Goal: Information Seeking & Learning: Learn about a topic

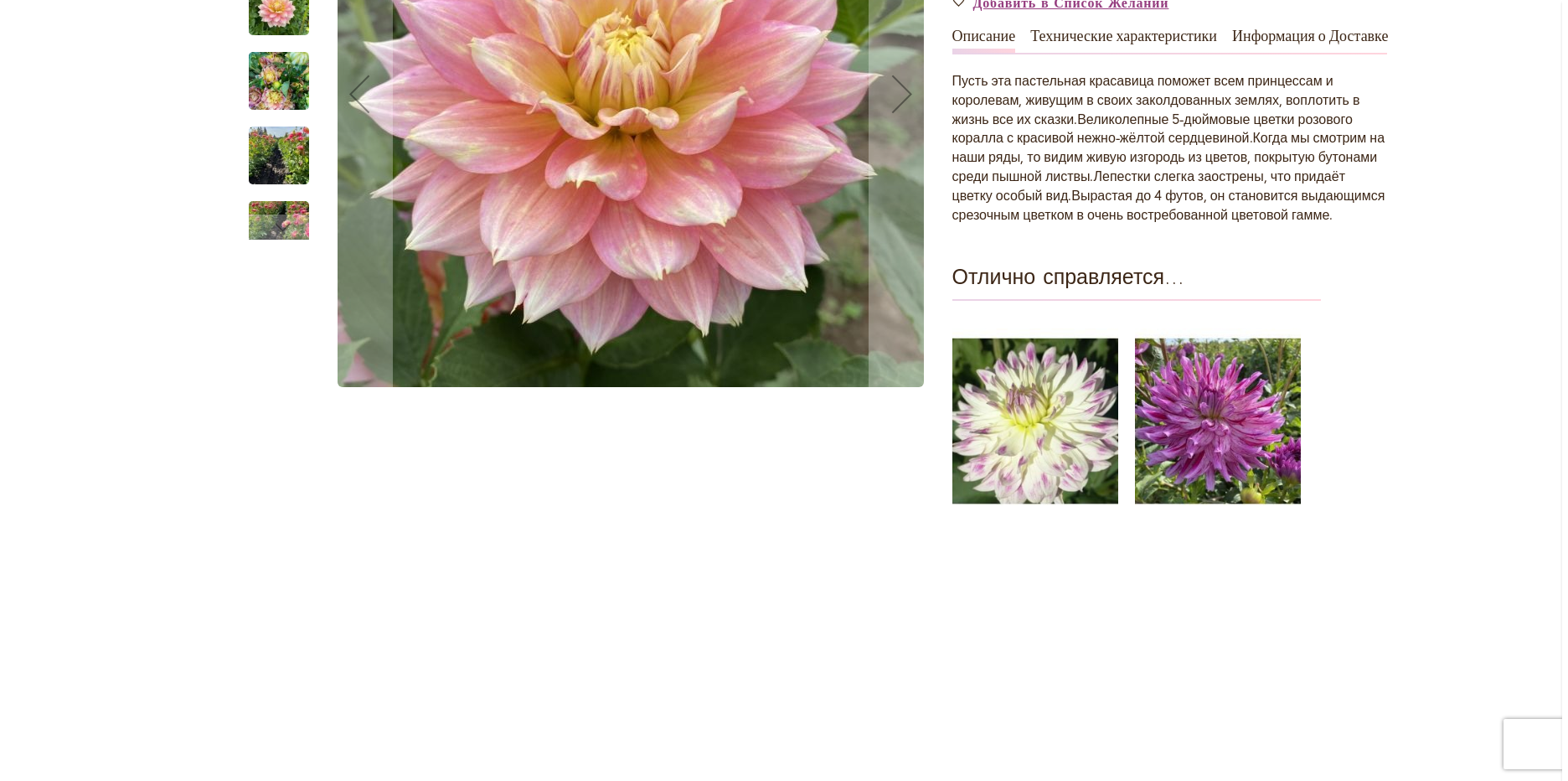
scroll to position [335, 0]
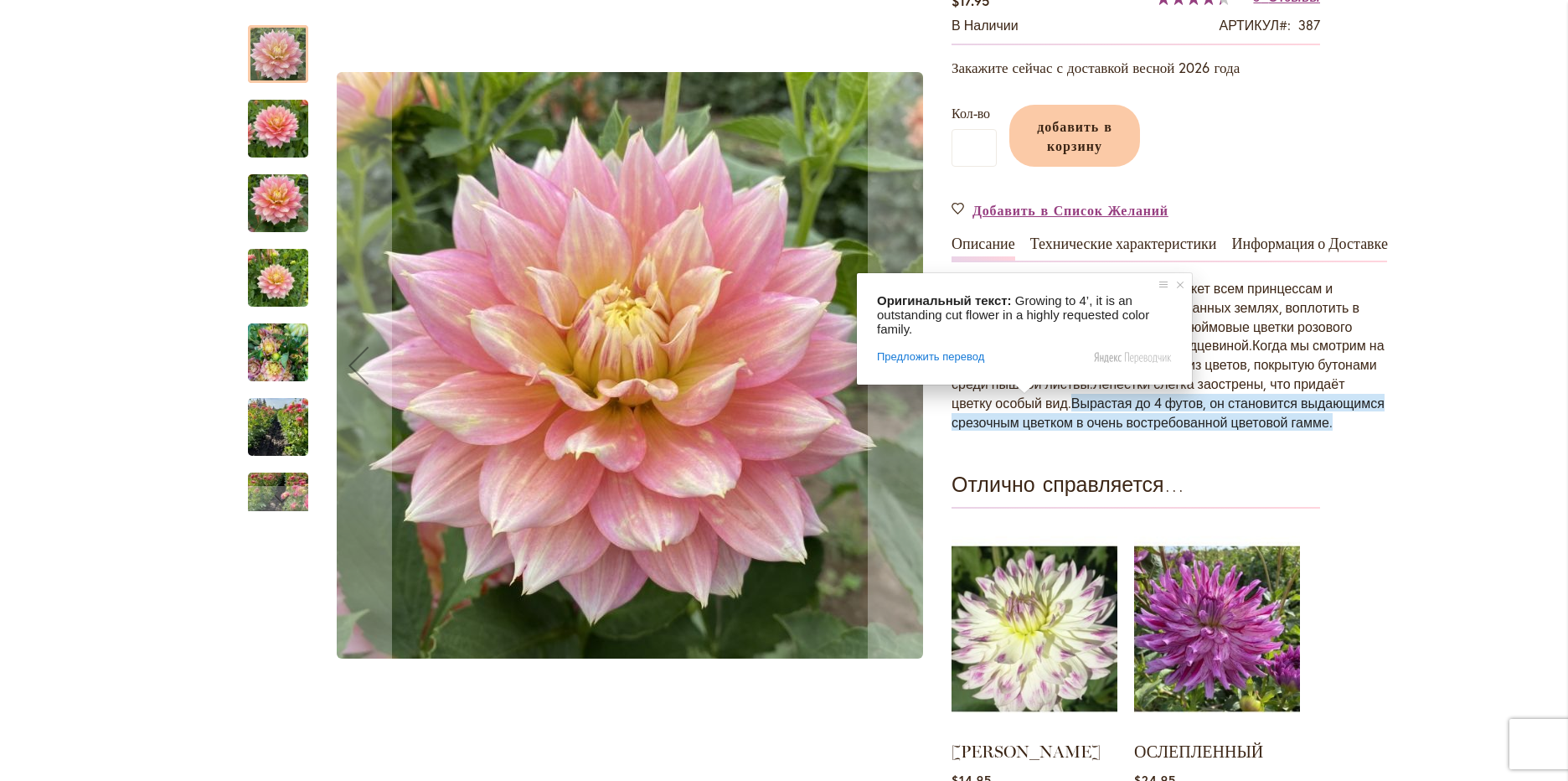
click at [1272, 402] on ya-tr-span "Вырастая до 4 футов, он становится выдающимся срезочным цветком в очень востреб…" at bounding box center [1168, 412] width 433 height 37
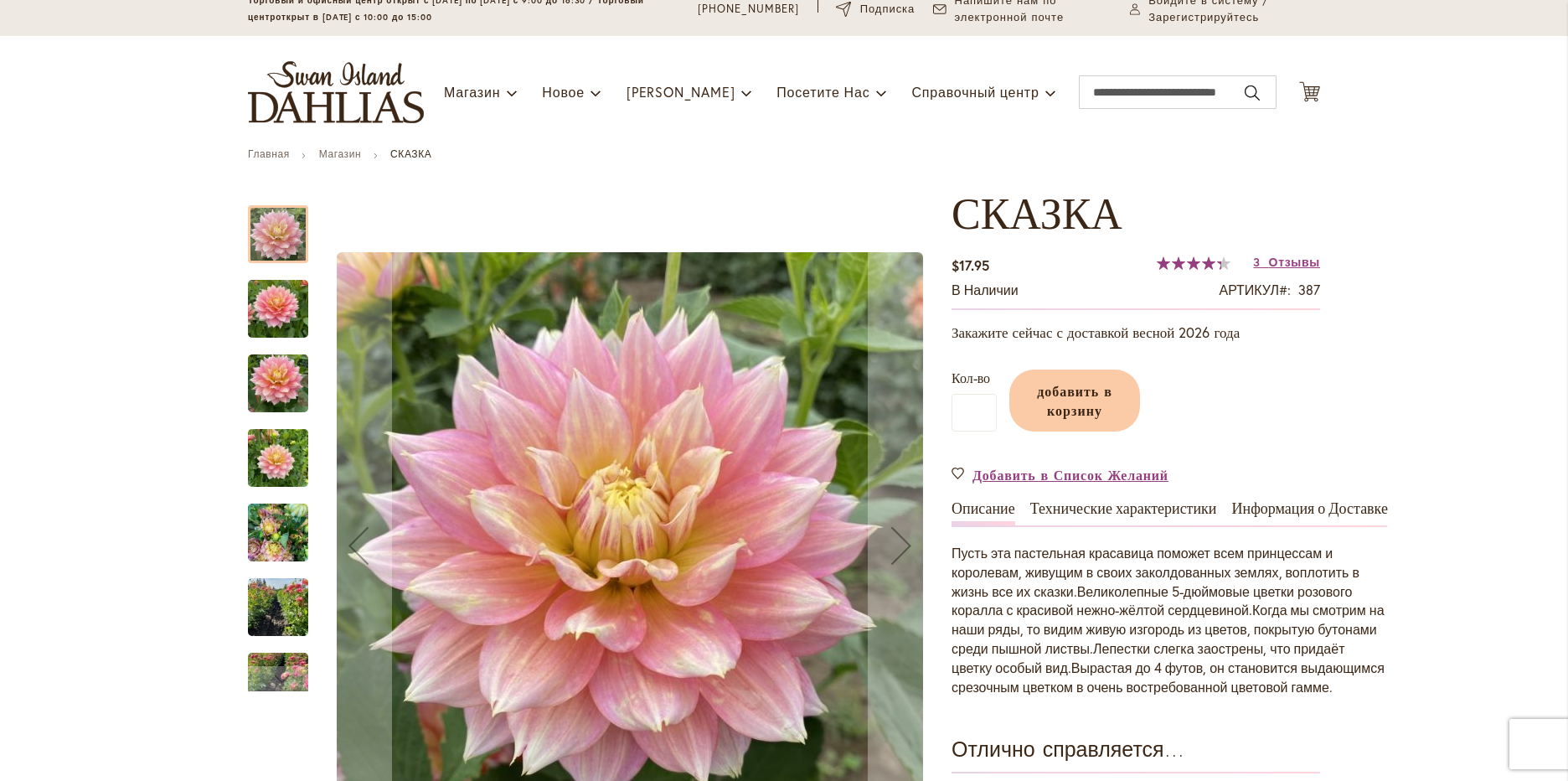
scroll to position [0, 0]
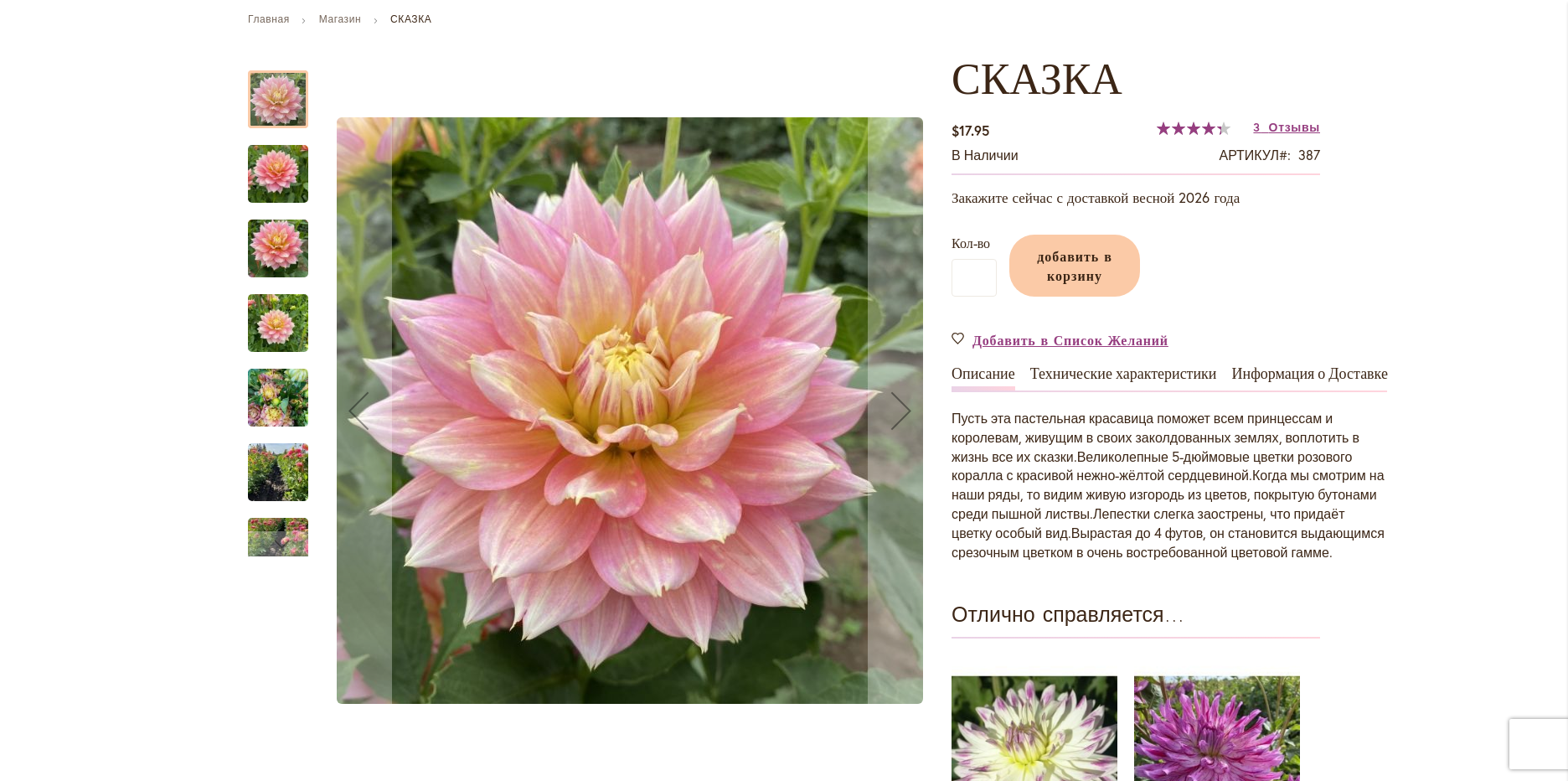
scroll to position [167, 0]
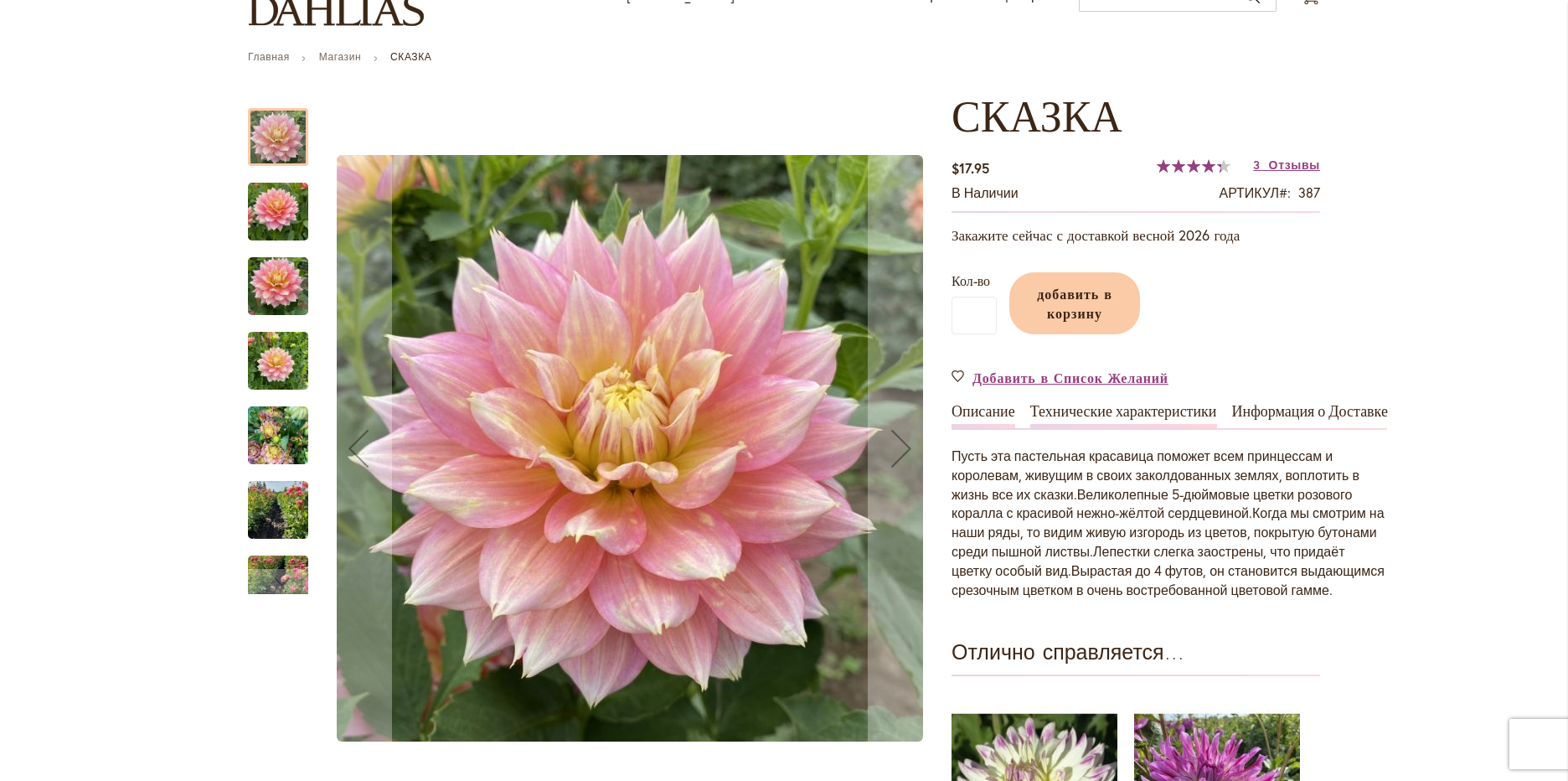
click at [1115, 413] on ya-tr-span "Технические характеристики" at bounding box center [1123, 411] width 187 height 18
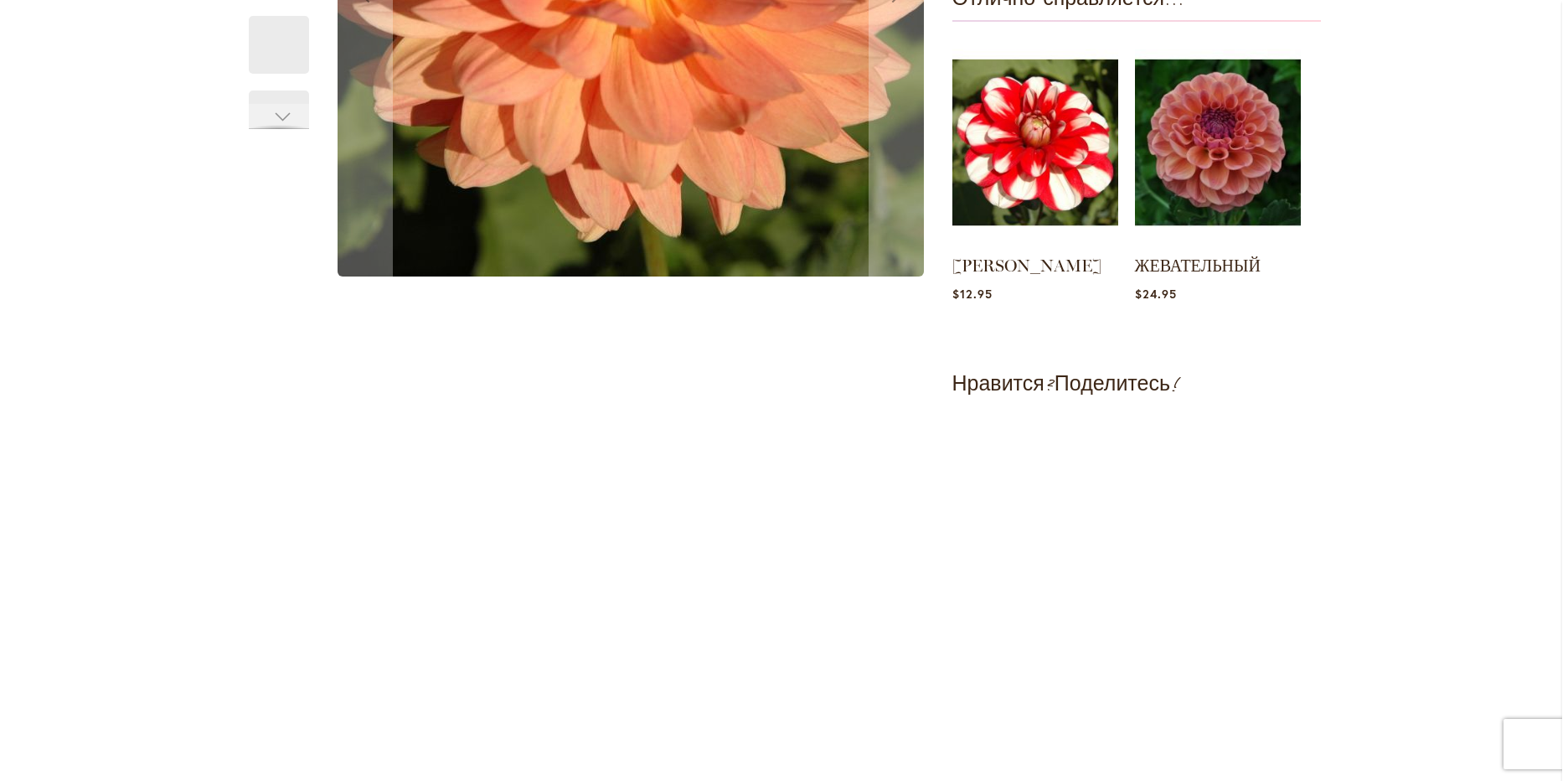
scroll to position [215, 0]
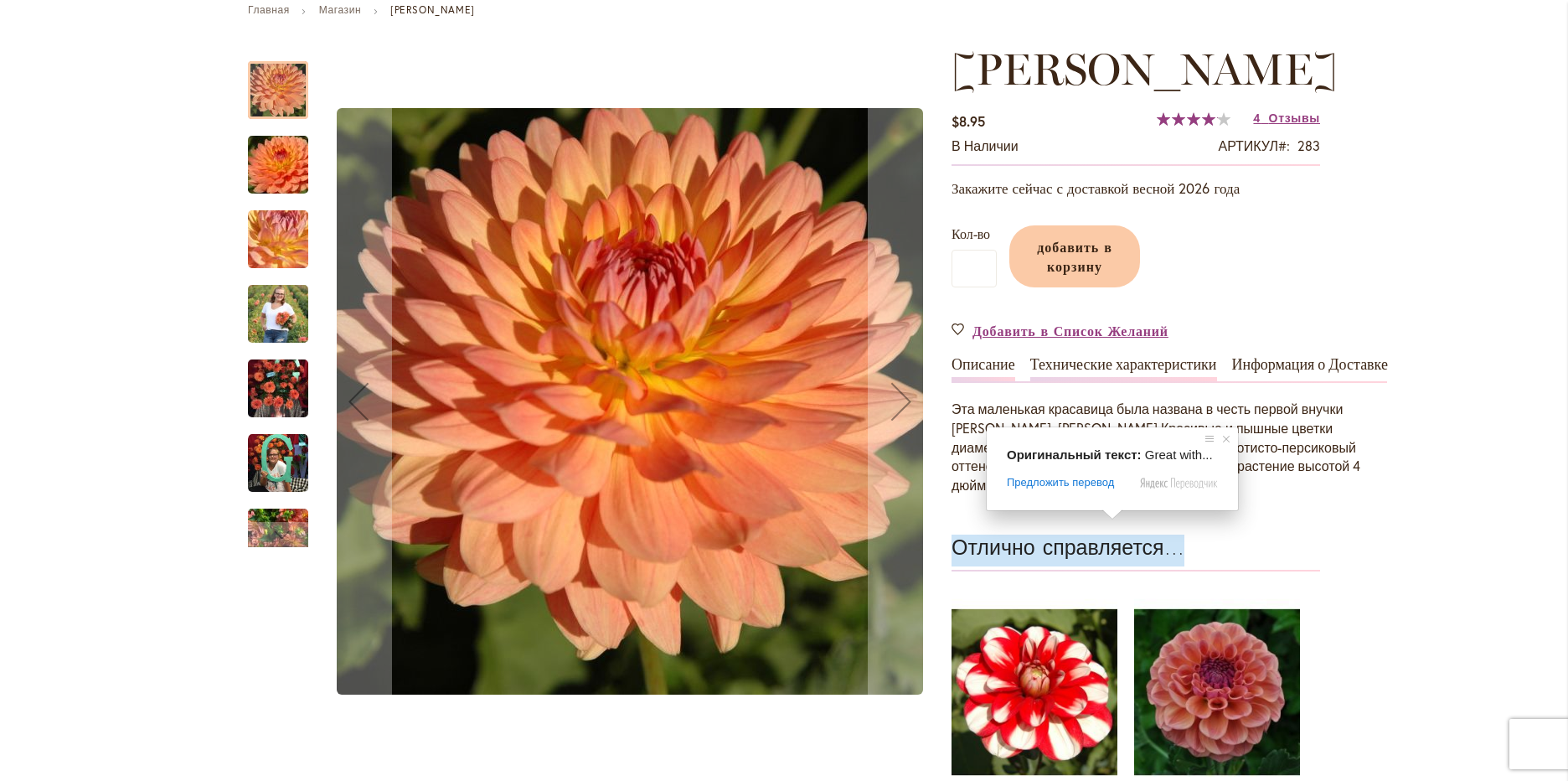
click at [1128, 357] on ya-tr-span "Технические характеристики" at bounding box center [1123, 364] width 187 height 18
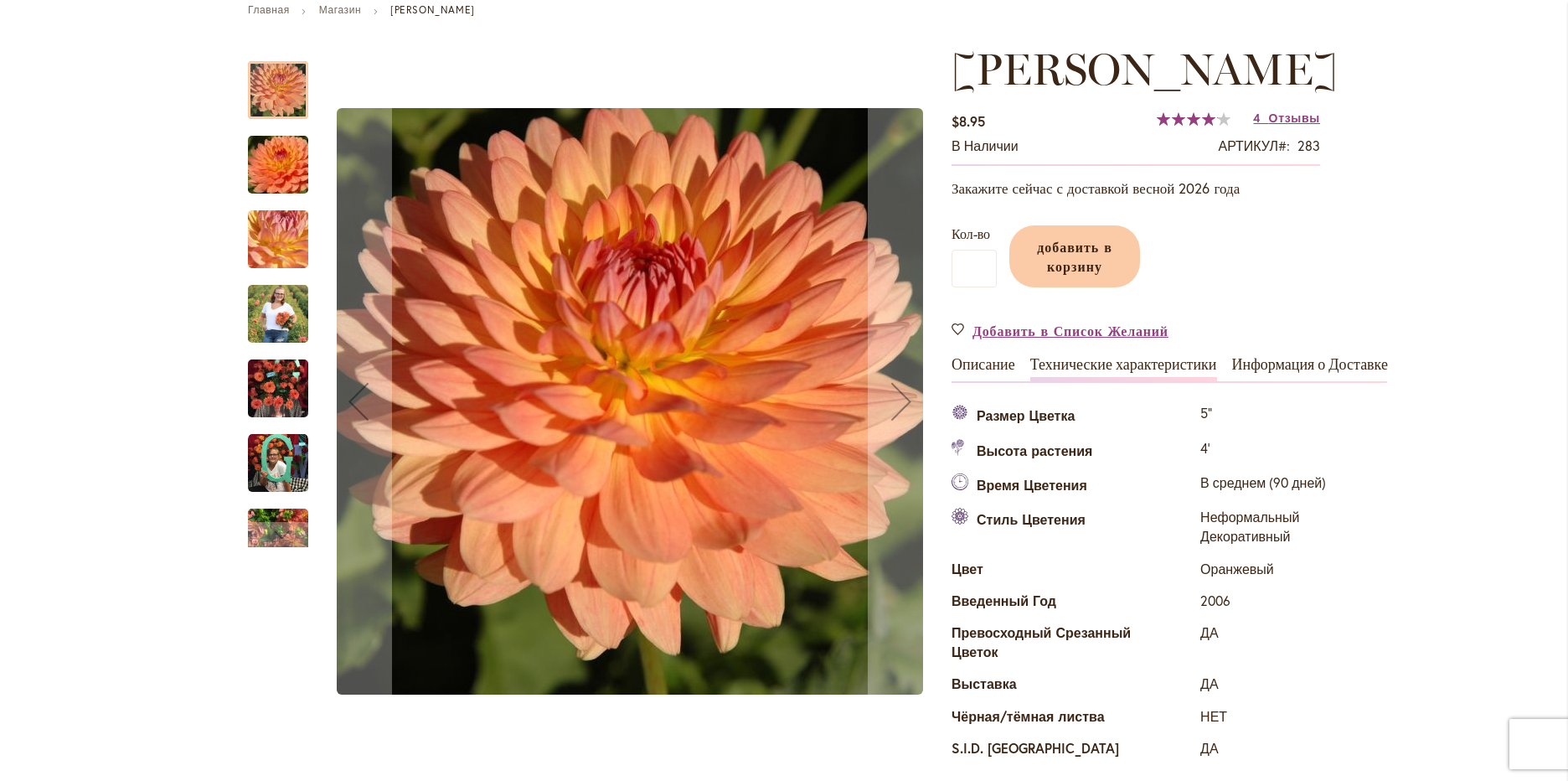
click at [274, 248] on img "Габриэль Мари" at bounding box center [277, 239] width 121 height 91
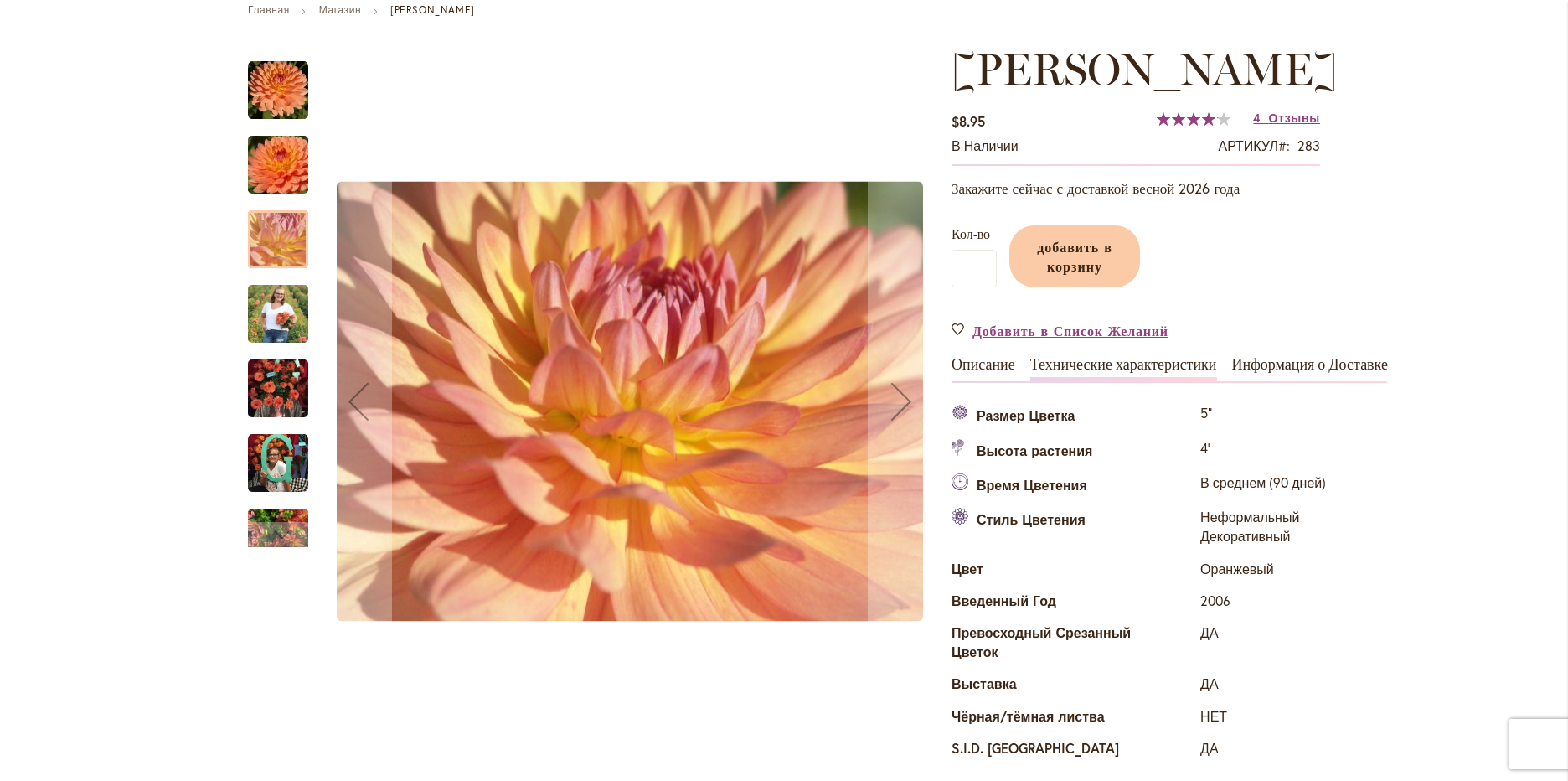
click at [288, 364] on img "Габриэль Мари" at bounding box center [278, 388] width 60 height 80
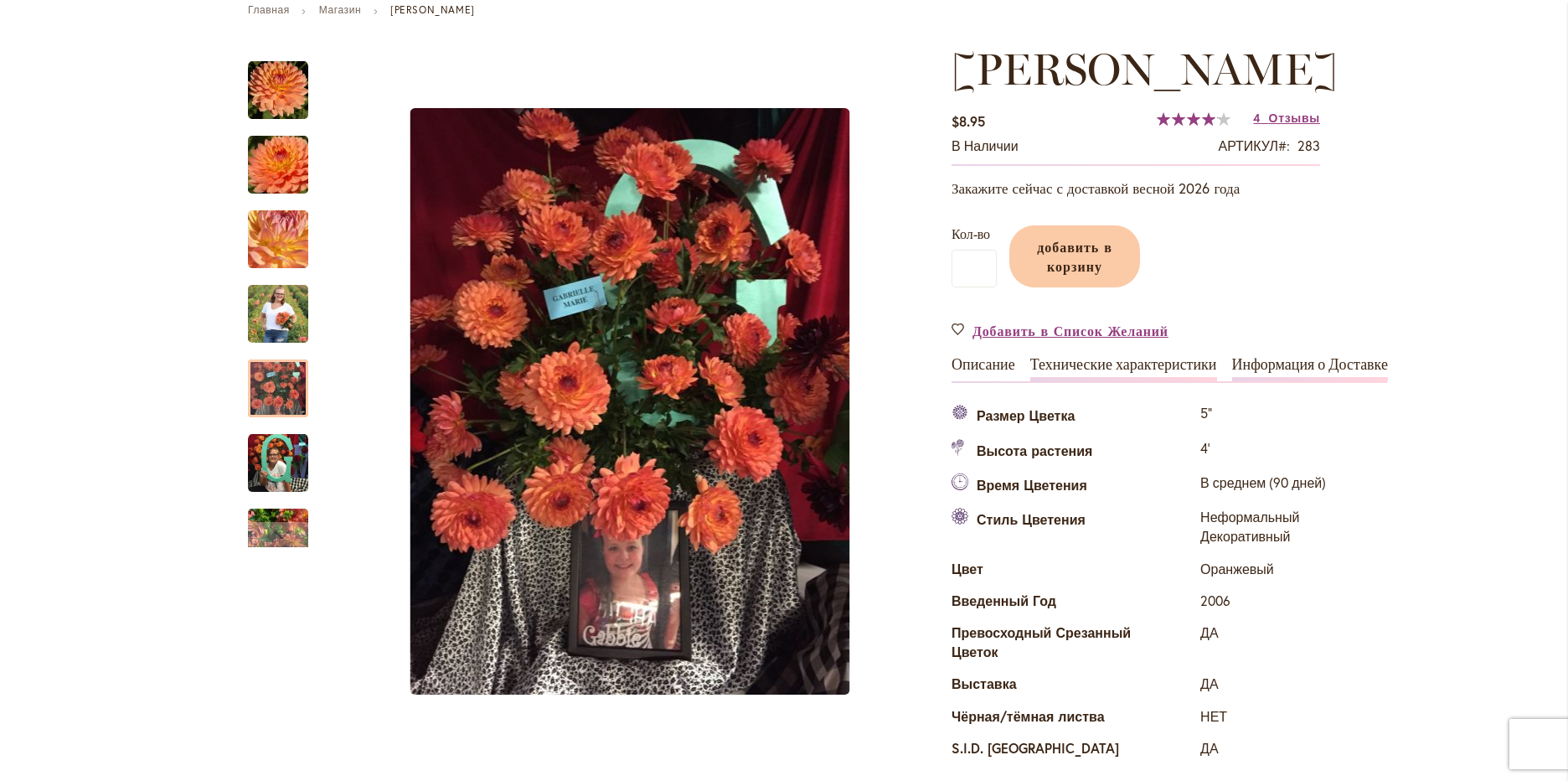
click at [1257, 361] on ya-tr-span "Информация о Доставке" at bounding box center [1309, 364] width 156 height 18
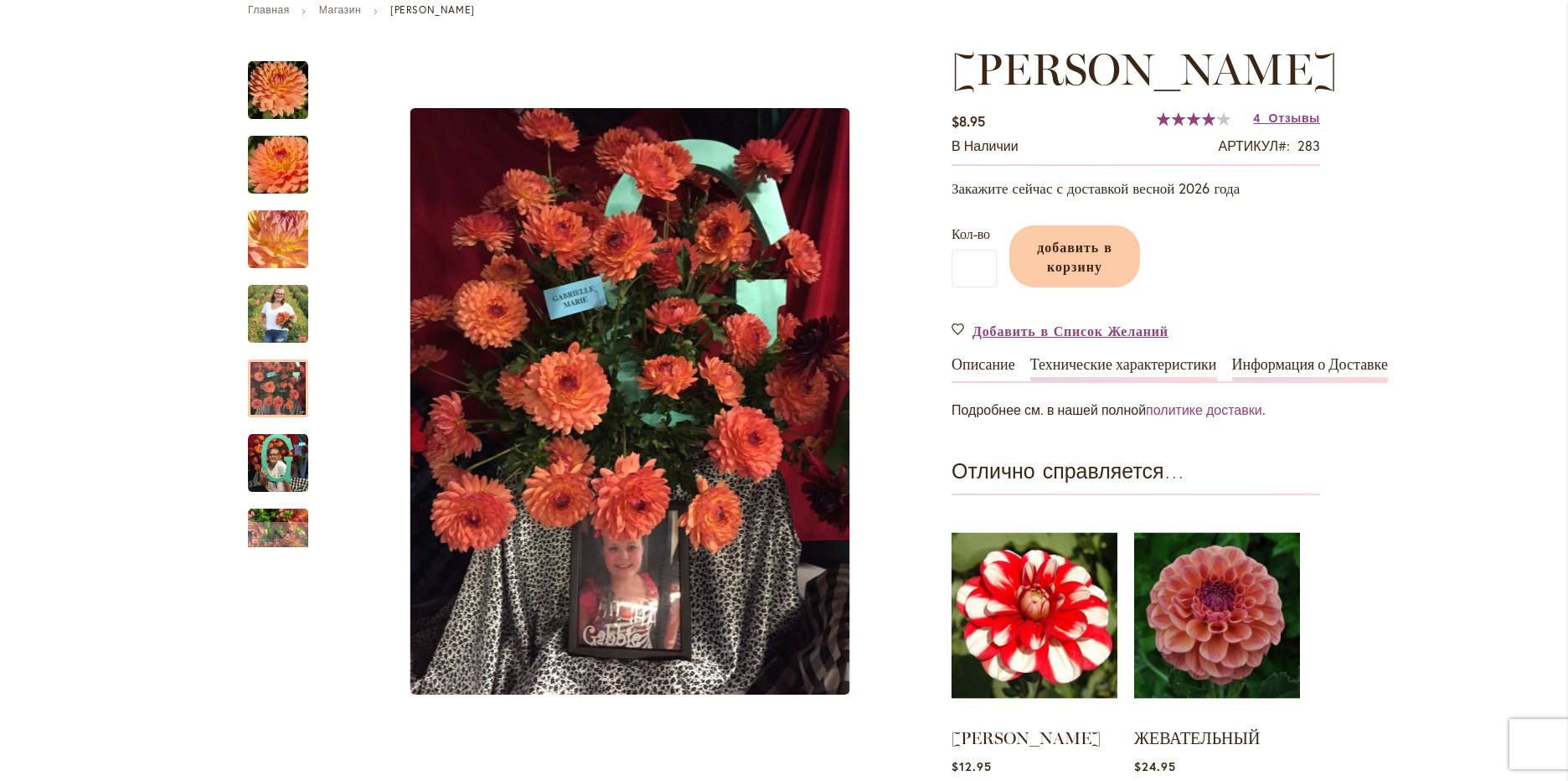
click at [1123, 367] on ya-tr-span "Технические характеристики" at bounding box center [1123, 364] width 187 height 18
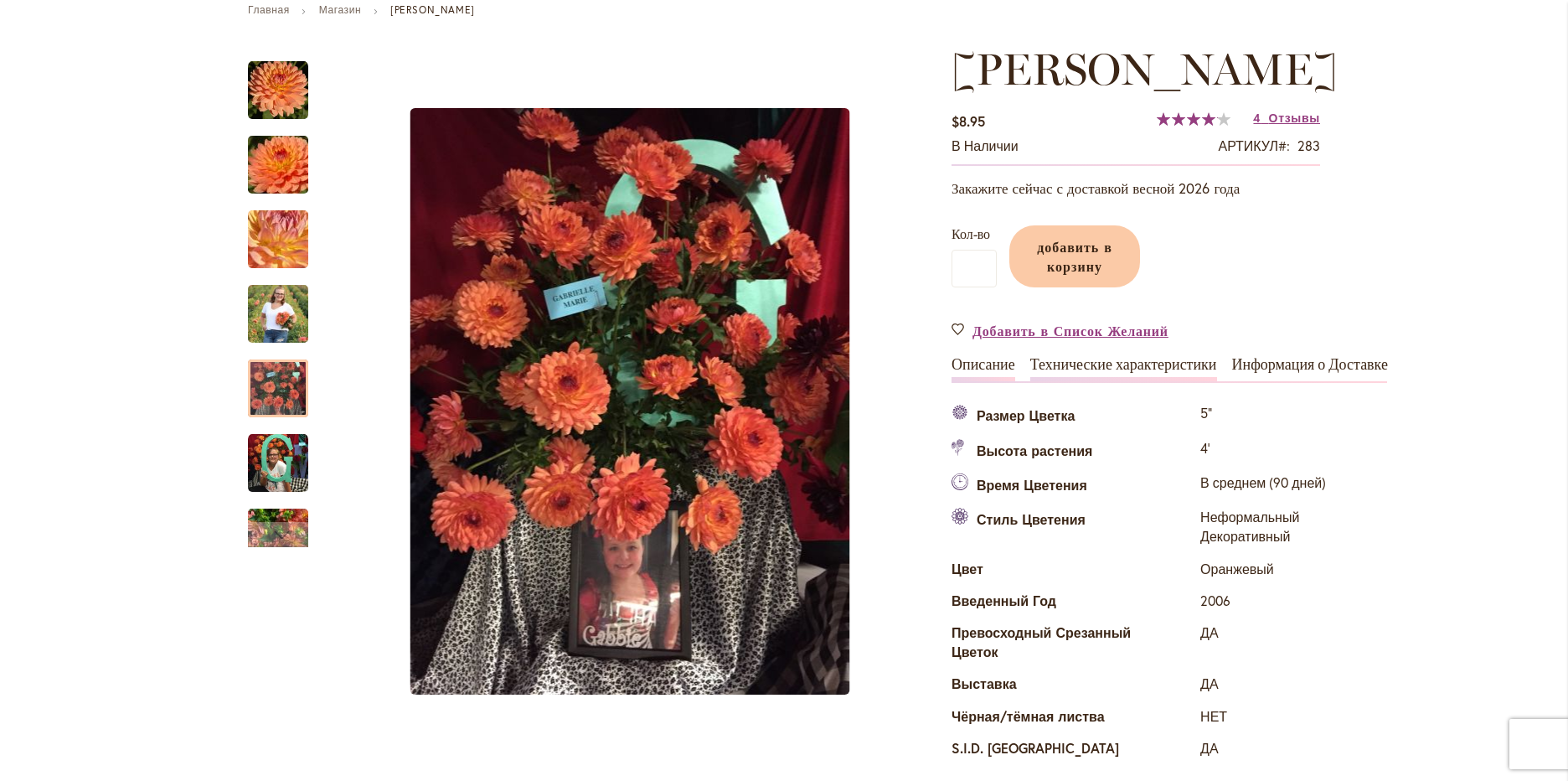
click at [952, 364] on ya-tr-span "Описание" at bounding box center [983, 364] width 63 height 18
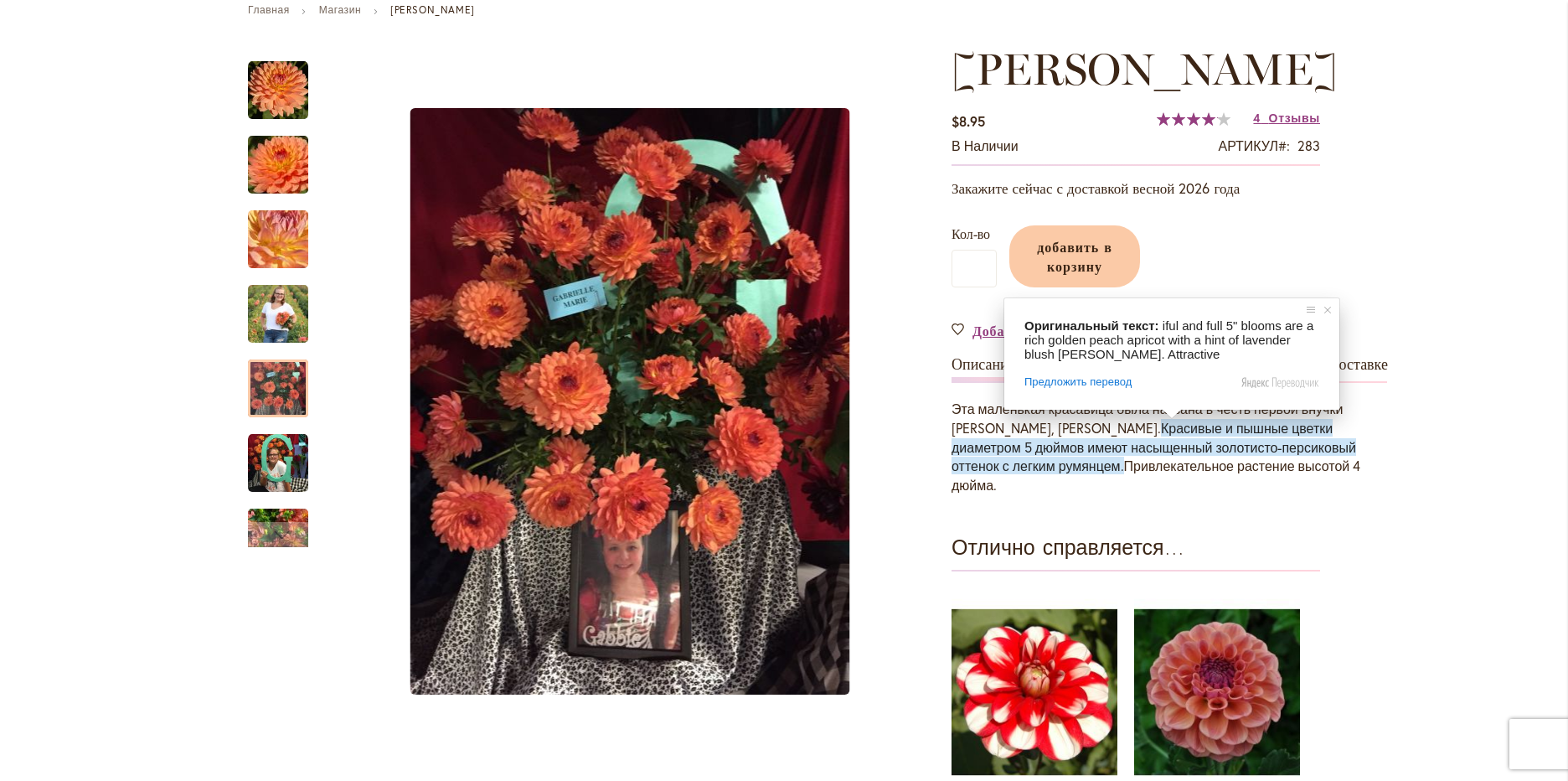
click at [988, 440] on ya-tr-span "Красивые и пышные цветки диаметром 5 дюймов имеют насыщенный золотисто-персиков…" at bounding box center [1153, 447] width 404 height 56
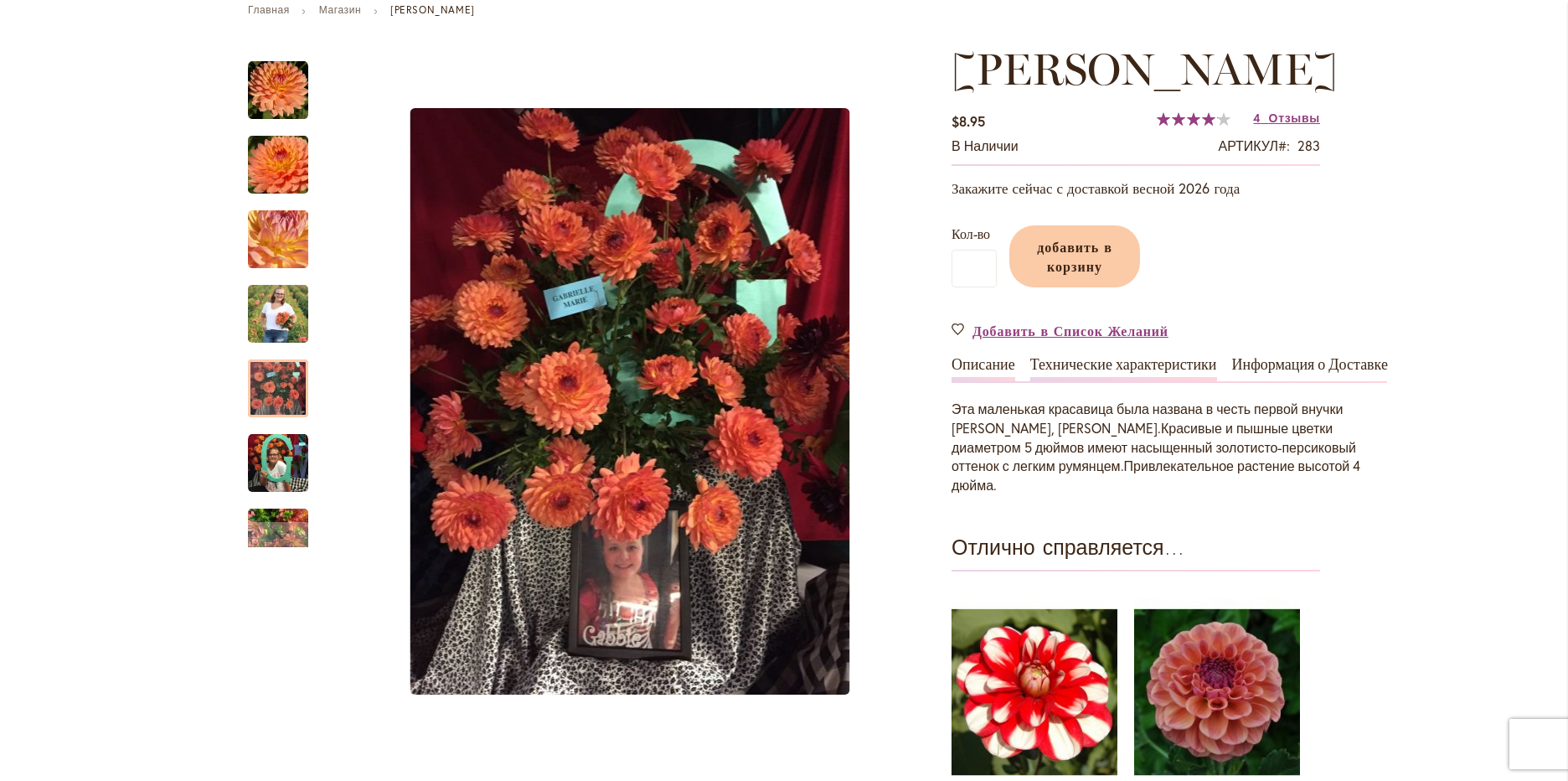
click at [1096, 365] on ya-tr-span "Технические характеристики" at bounding box center [1123, 364] width 187 height 18
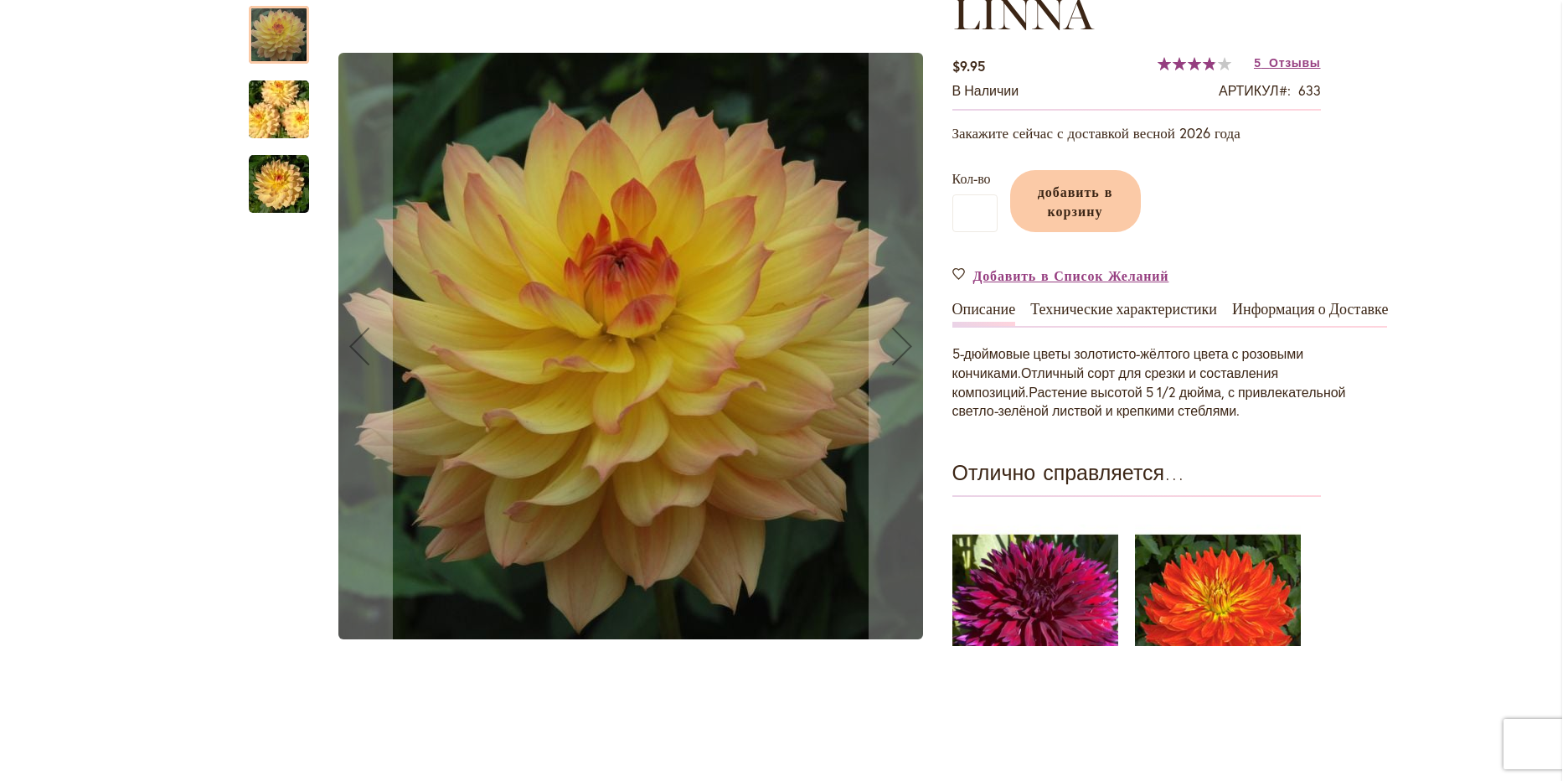
scroll to position [167, 0]
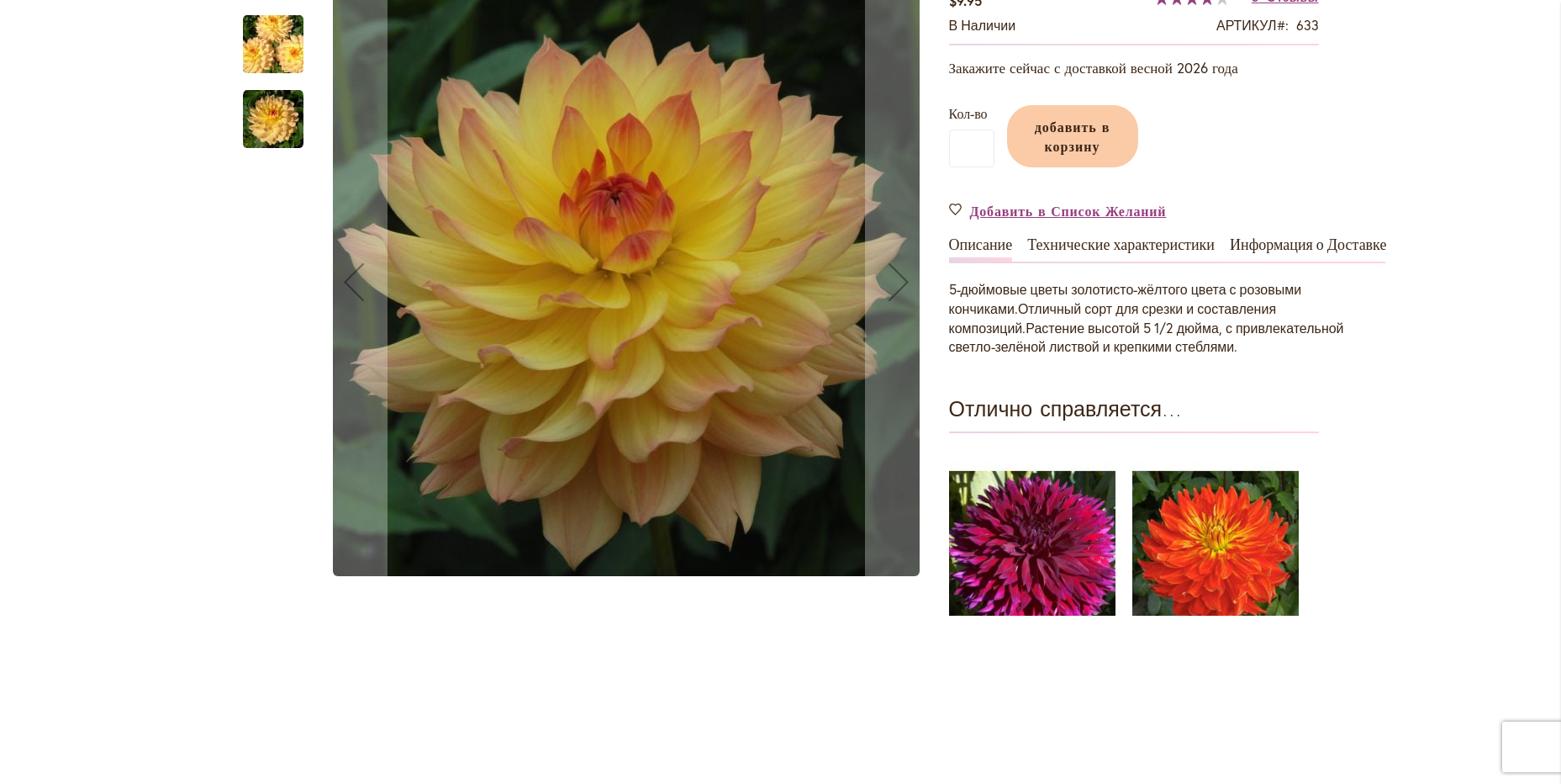
click at [287, 149] on img "LINNA" at bounding box center [273, 119] width 60 height 60
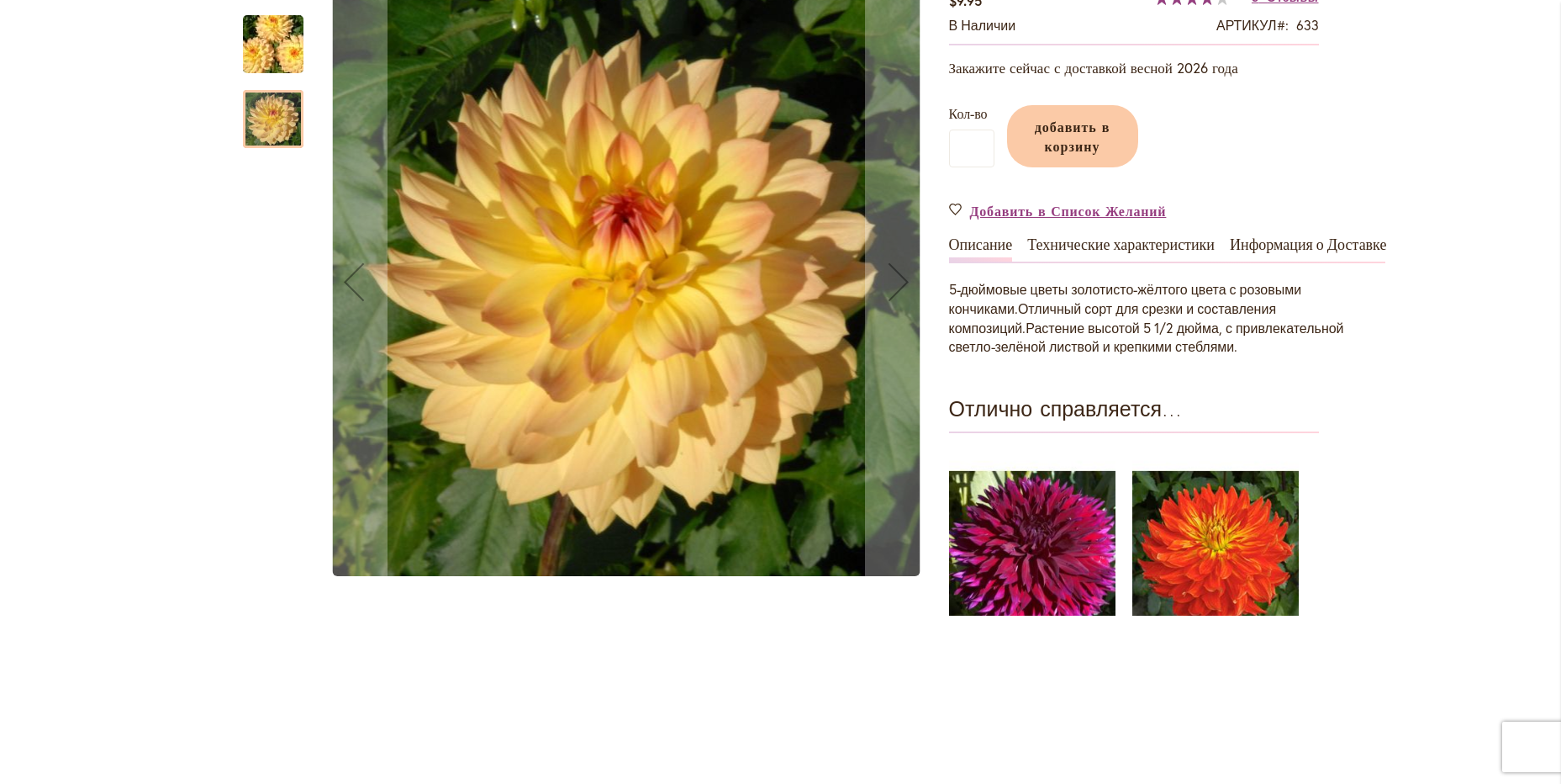
click at [275, 85] on img "LINNA" at bounding box center [273, 44] width 121 height 80
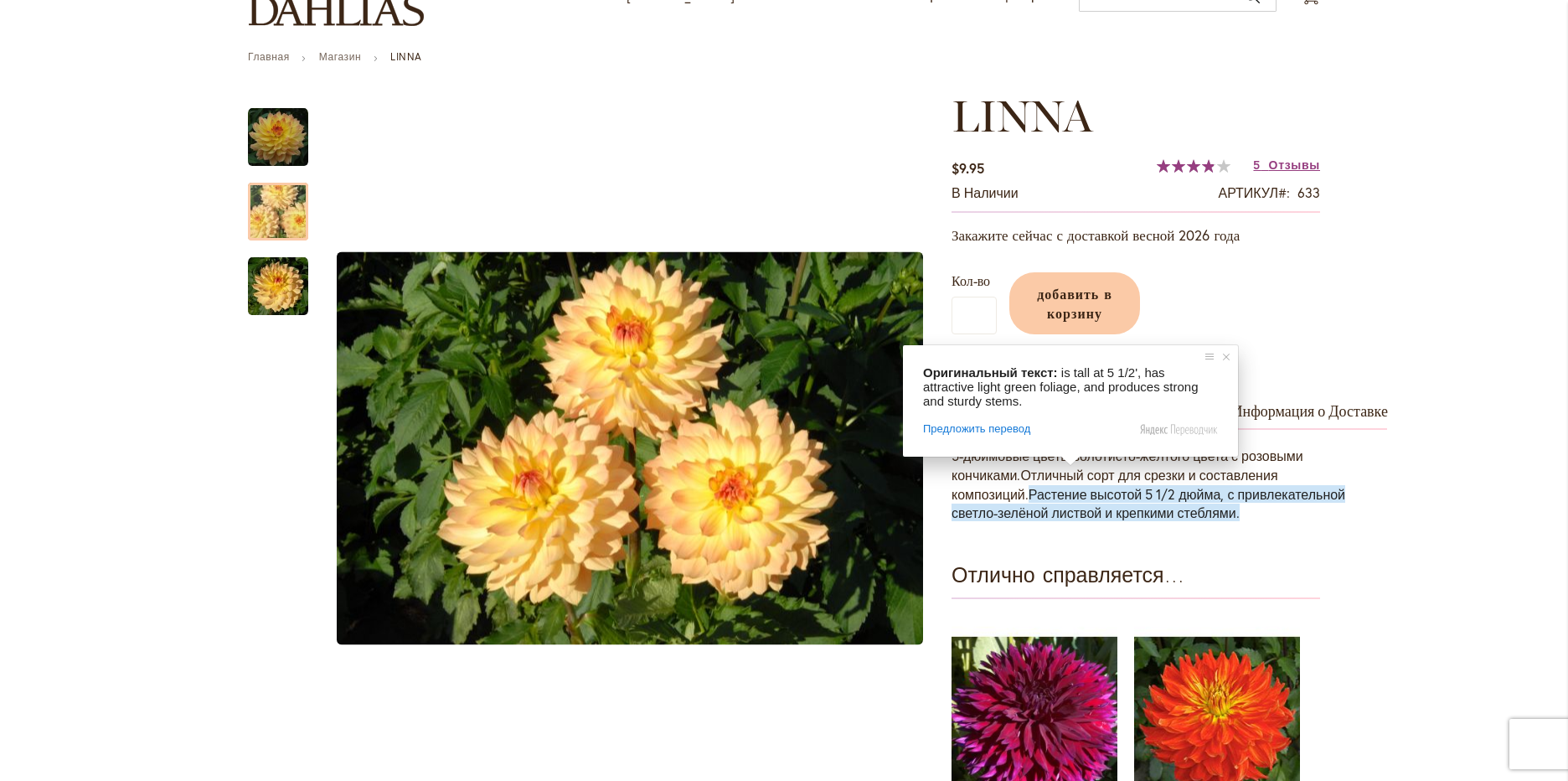
click at [981, 507] on ya-tr-span "Растение высотой 5 1/2 дюйма, с привлекательной светло-зелёной листвой и крепки…" at bounding box center [1148, 504] width 394 height 37
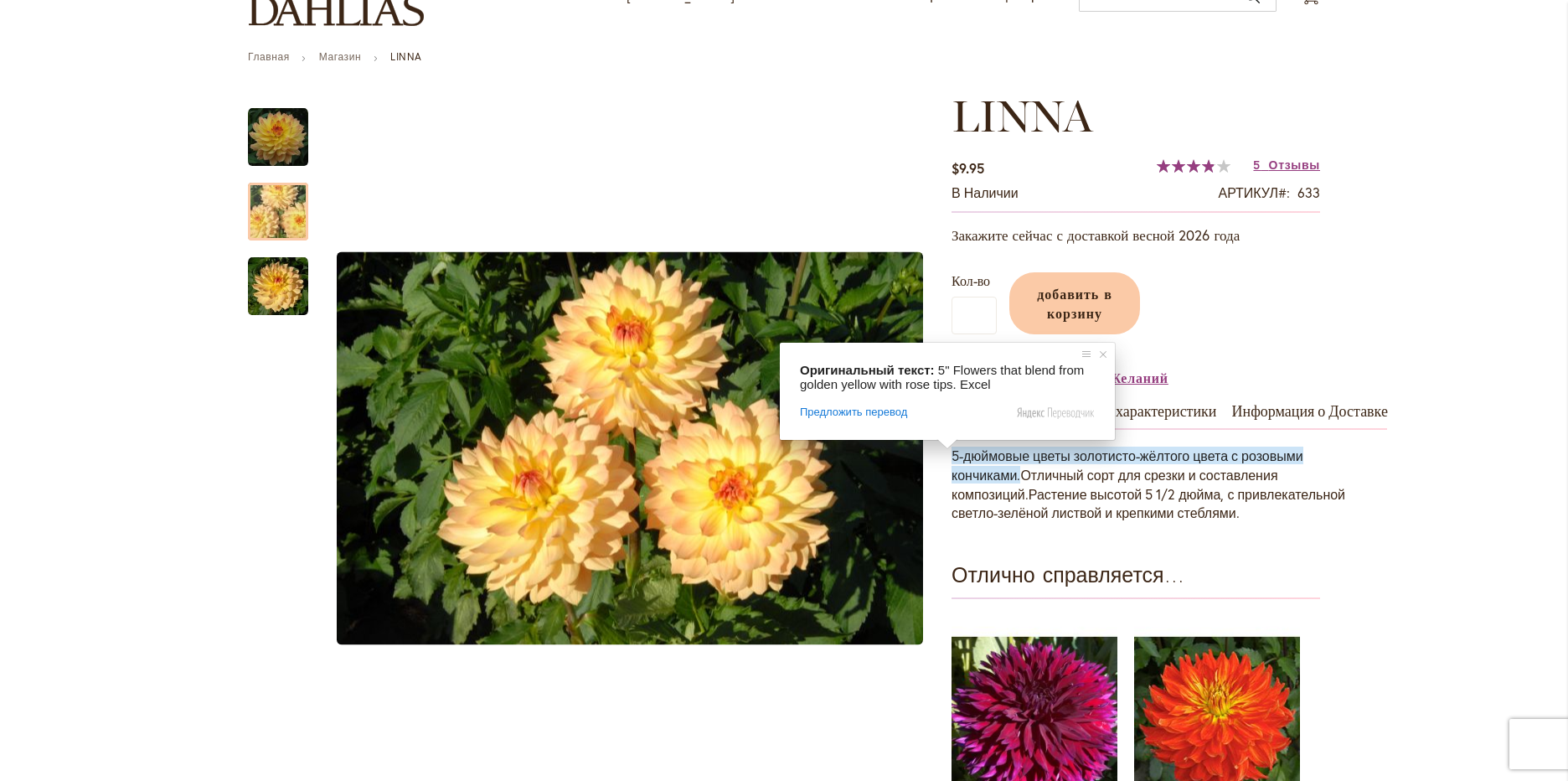
click at [952, 458] on ya-tr-span "5-дюймовые цветы золотисто-жёлтого цвета с розовыми кончиками." at bounding box center [1128, 465] width 352 height 37
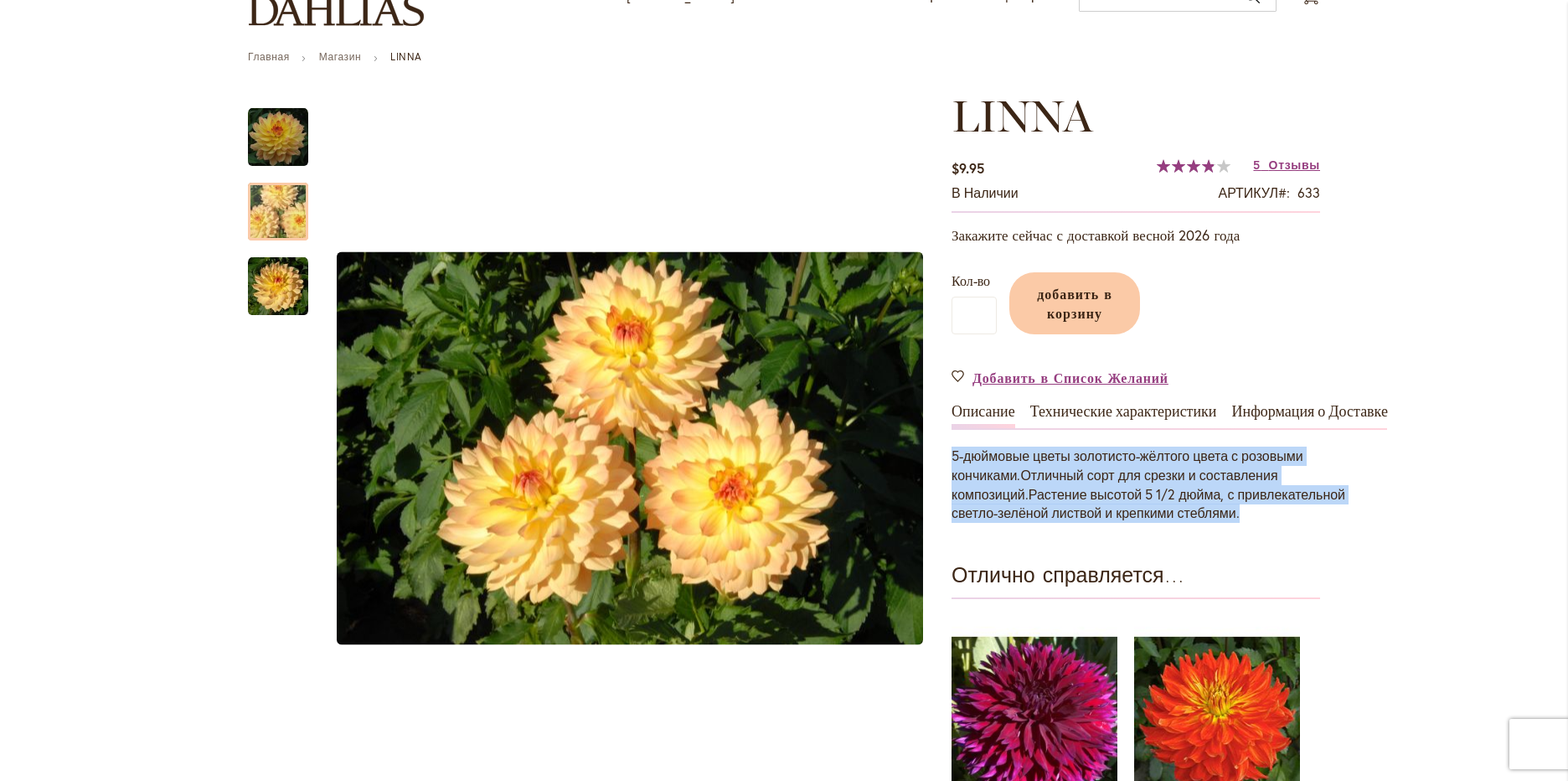
drag, startPoint x: 946, startPoint y: 458, endPoint x: 1138, endPoint y: 518, distance: 201.2
click at [1138, 518] on div "5-дюймовые цветы золотисто-жёлтого цвета с розовыми кончиками. Отличный сорт дл…" at bounding box center [1169, 484] width 436 height 77
copy div "5-дюймовые цветы золотисто-жёлтого цвета с розовыми кончиками. Отличный сорт дл…"
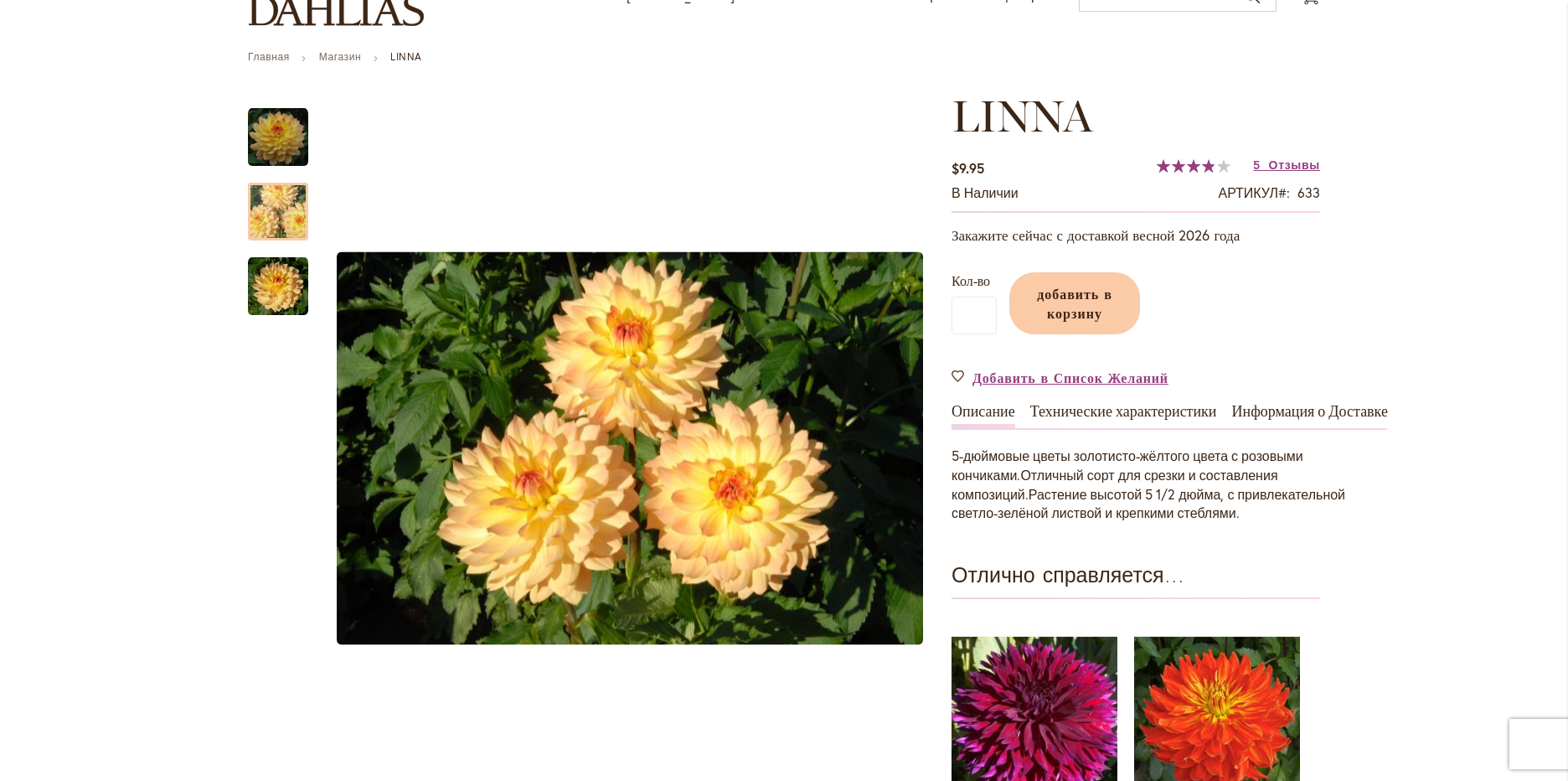
click at [958, 449] on span at bounding box center [947, 443] width 22 height 10
click at [1115, 404] on ya-tr-span "Технические характеристики" at bounding box center [1123, 411] width 187 height 18
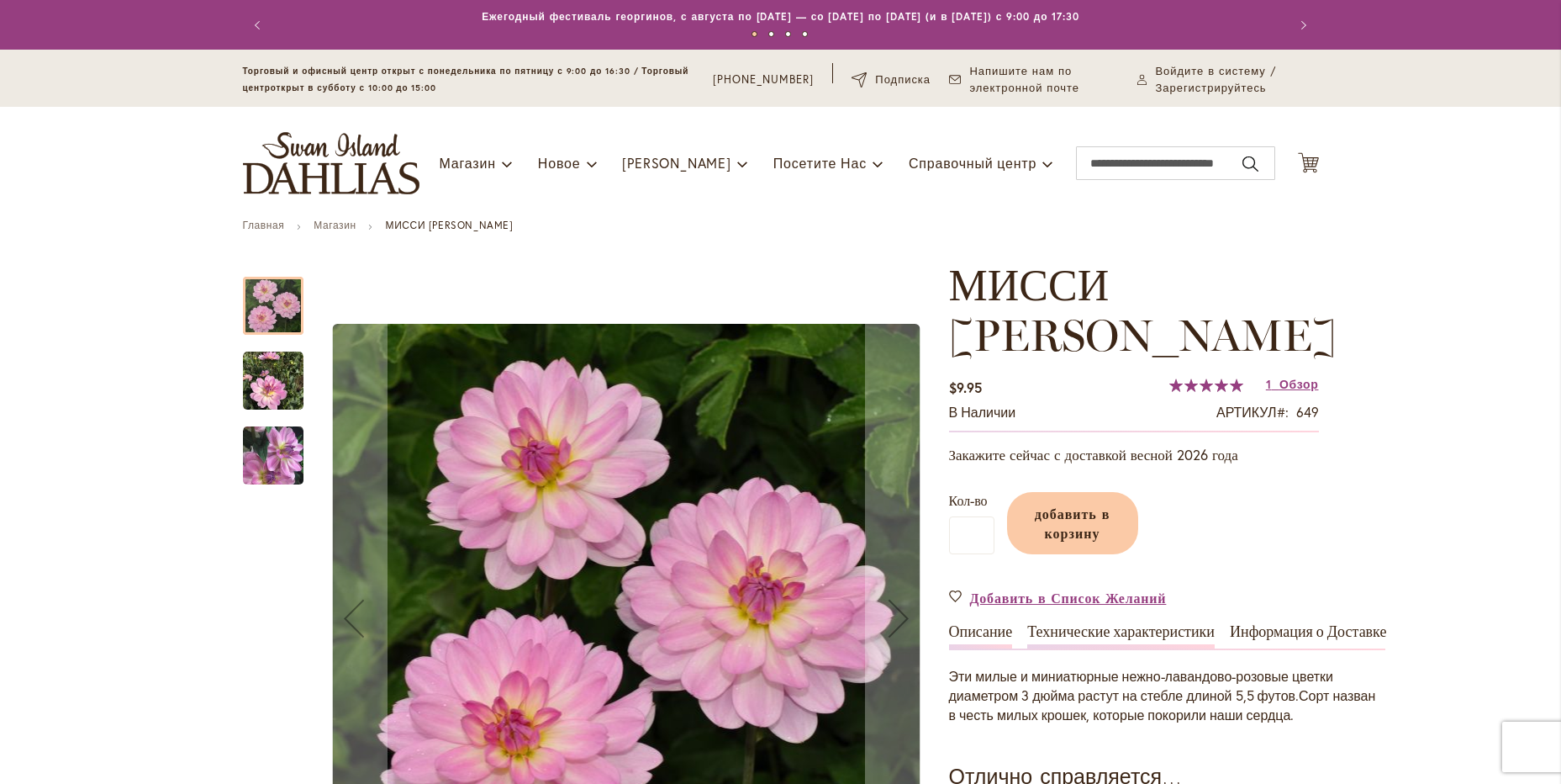
click at [1155, 624] on link "Технические характеристики" at bounding box center [1121, 636] width 187 height 25
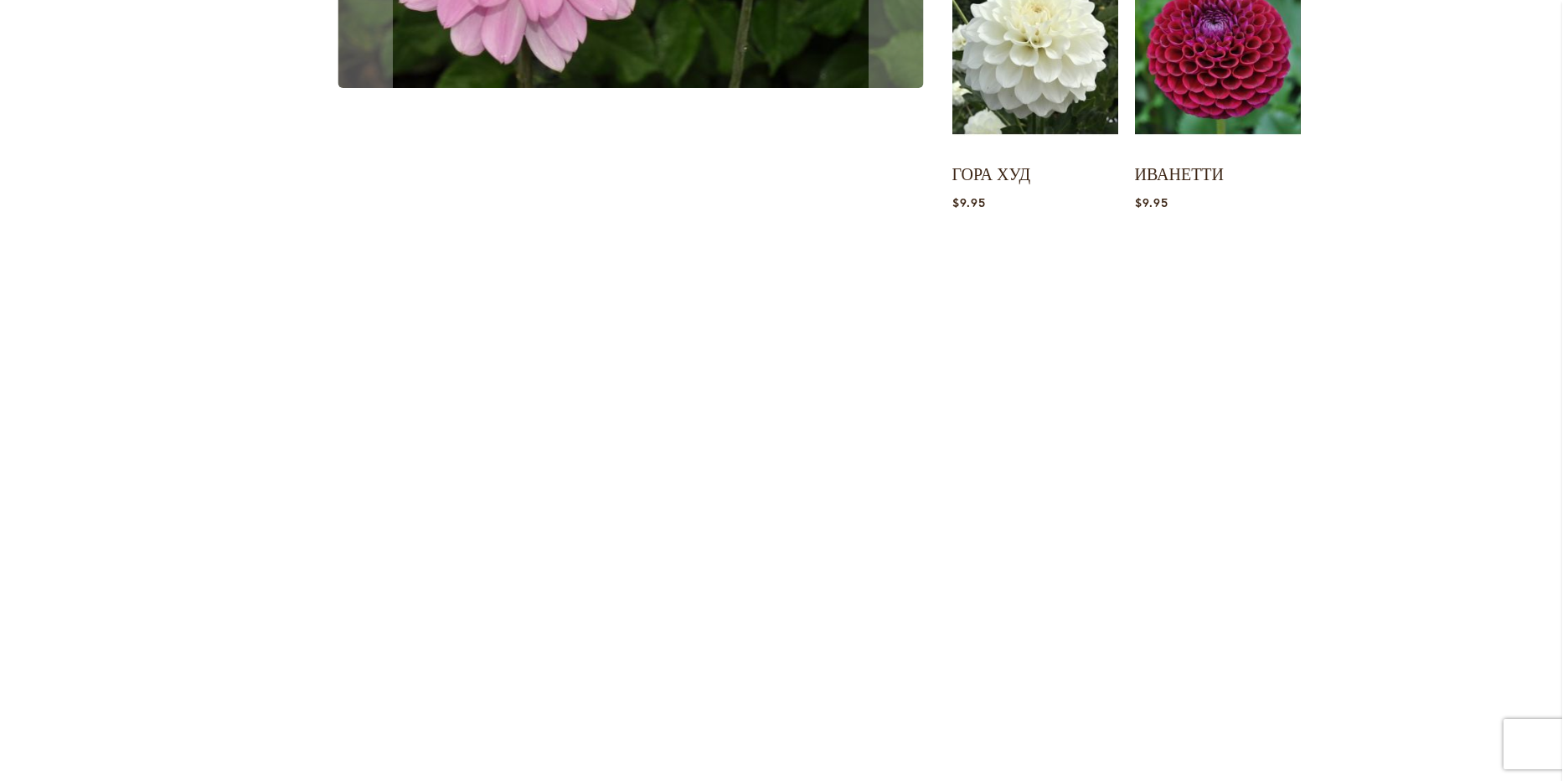
scroll to position [403, 0]
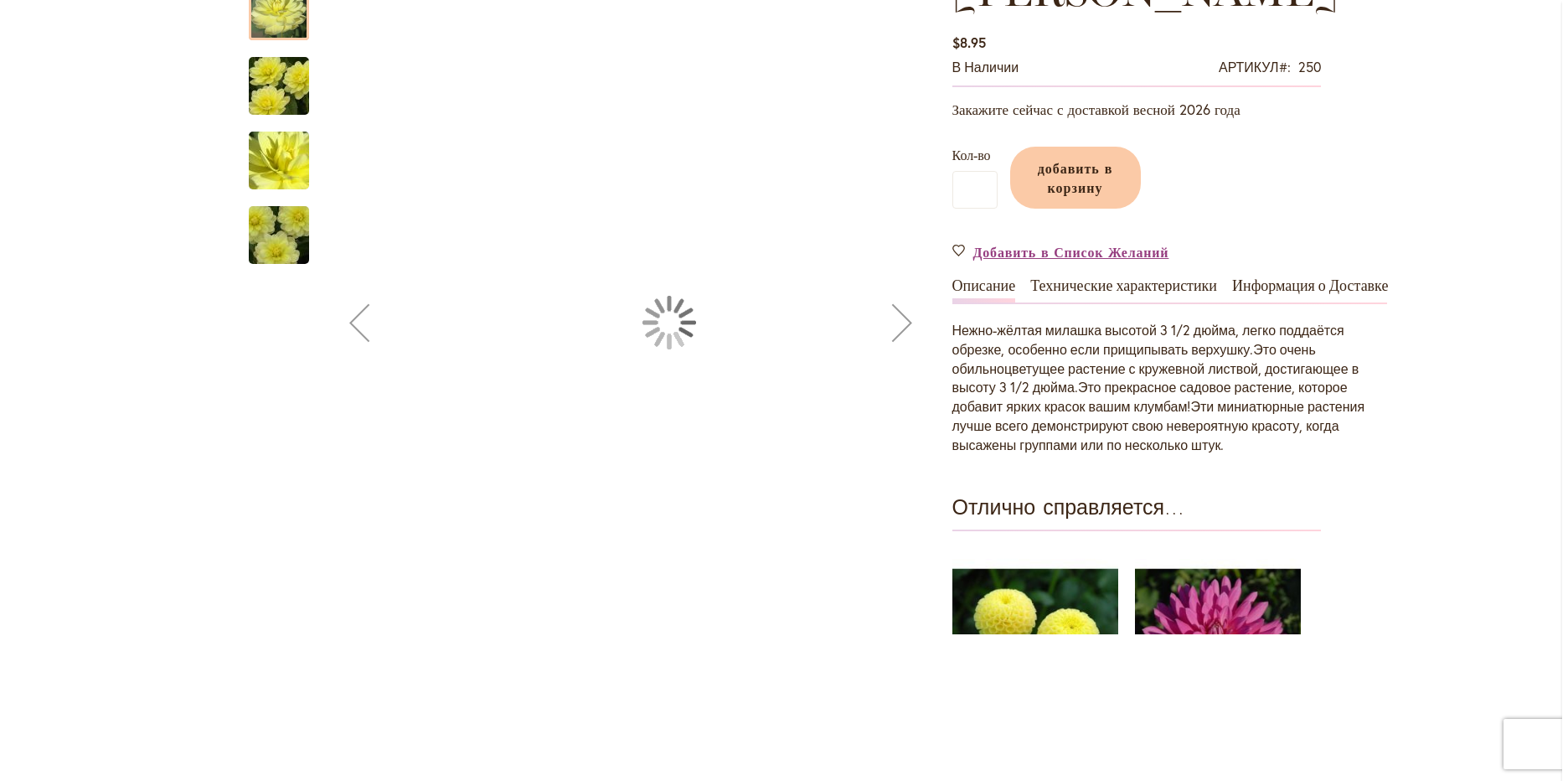
scroll to position [167, 0]
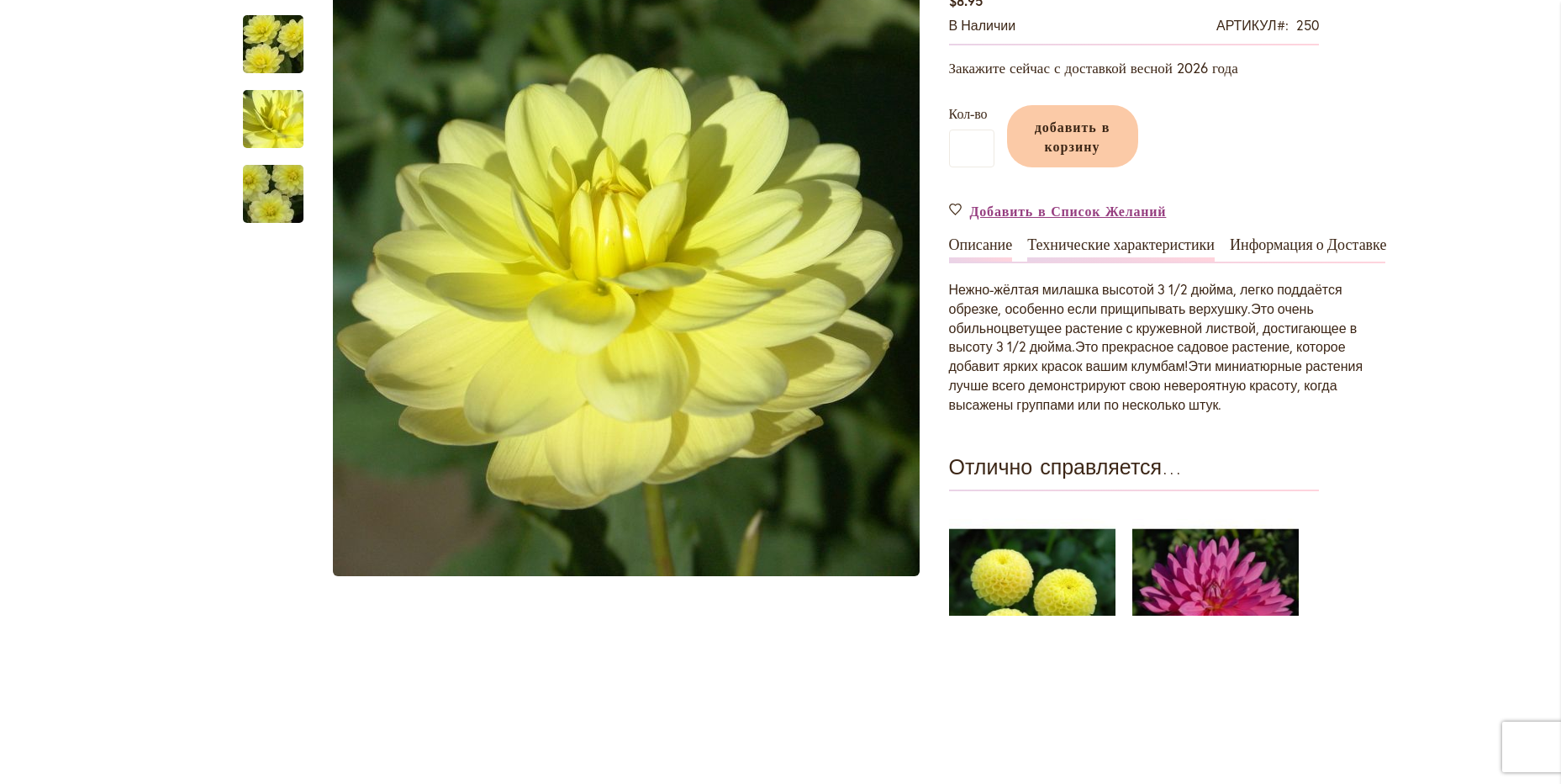
click at [1090, 407] on body "Перейти к Информации о специальных возможностях The store will not work correct…" at bounding box center [780, 224] width 1561 height 784
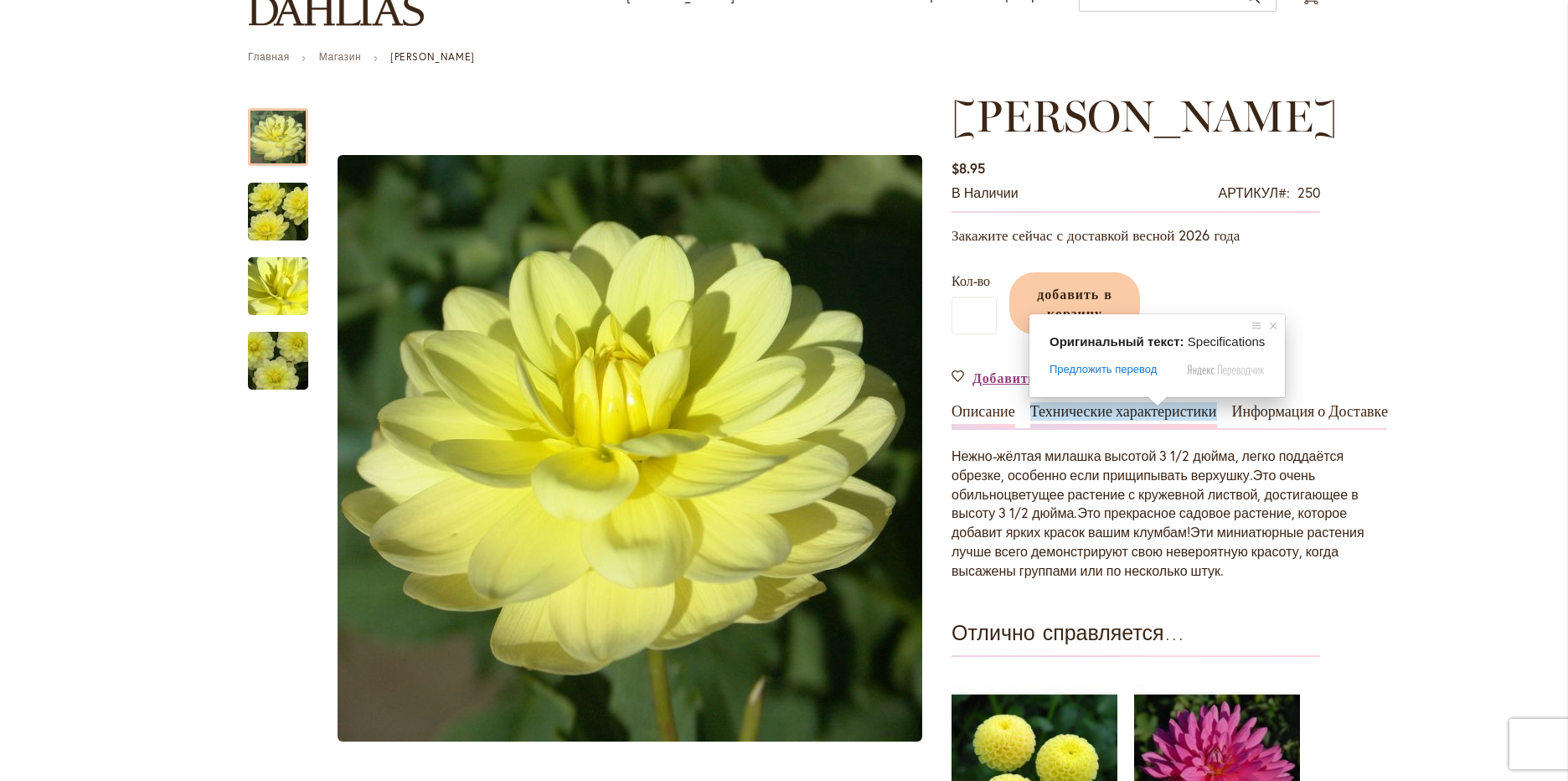
click at [1145, 407] on body "Перейти к Информации о специальных возможностях The store will not work correct…" at bounding box center [784, 390] width 1568 height 781
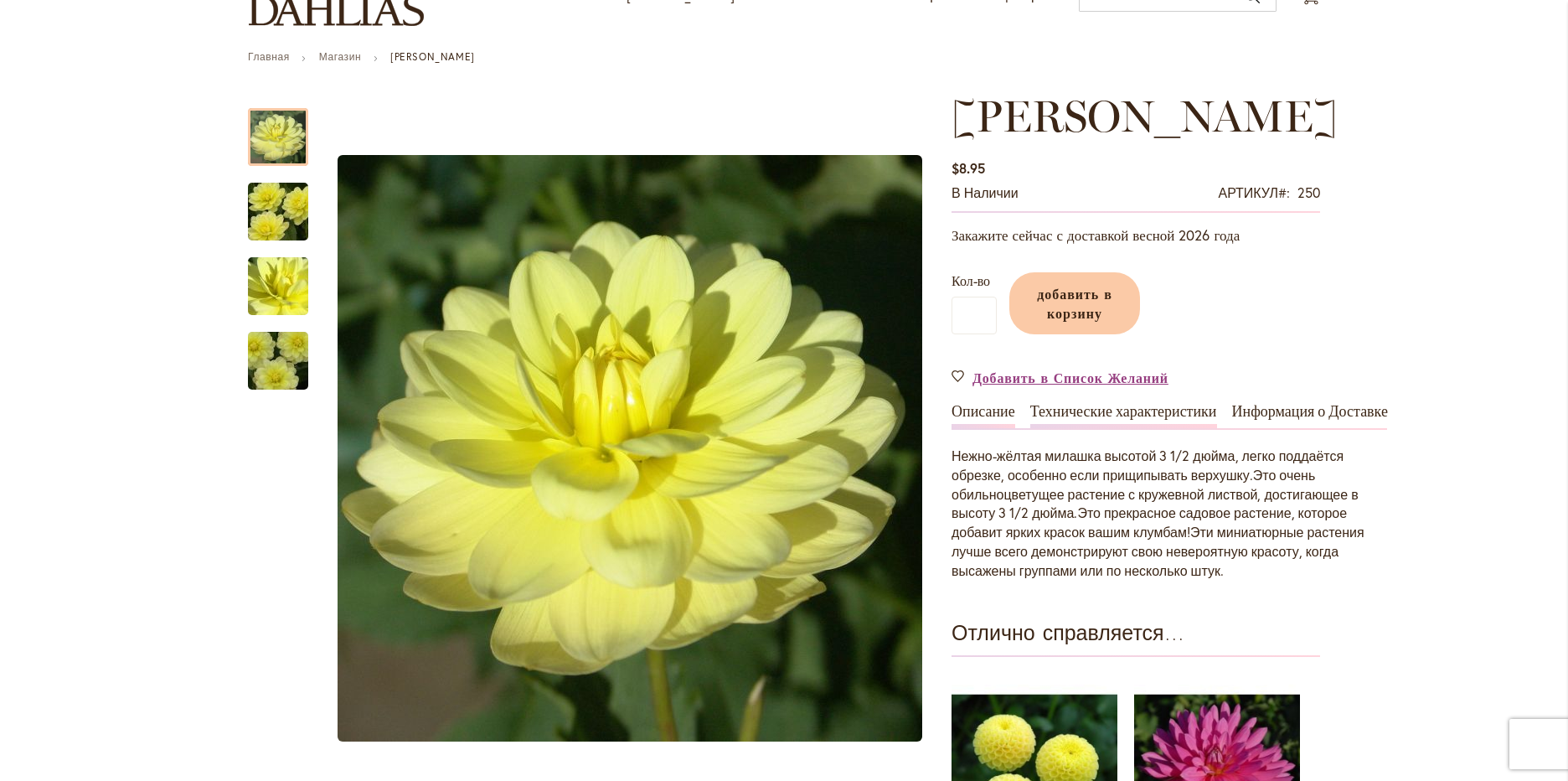
click at [1160, 411] on ya-tr-span "Технические характеристики" at bounding box center [1123, 411] width 187 height 18
